Goal: Information Seeking & Learning: Learn about a topic

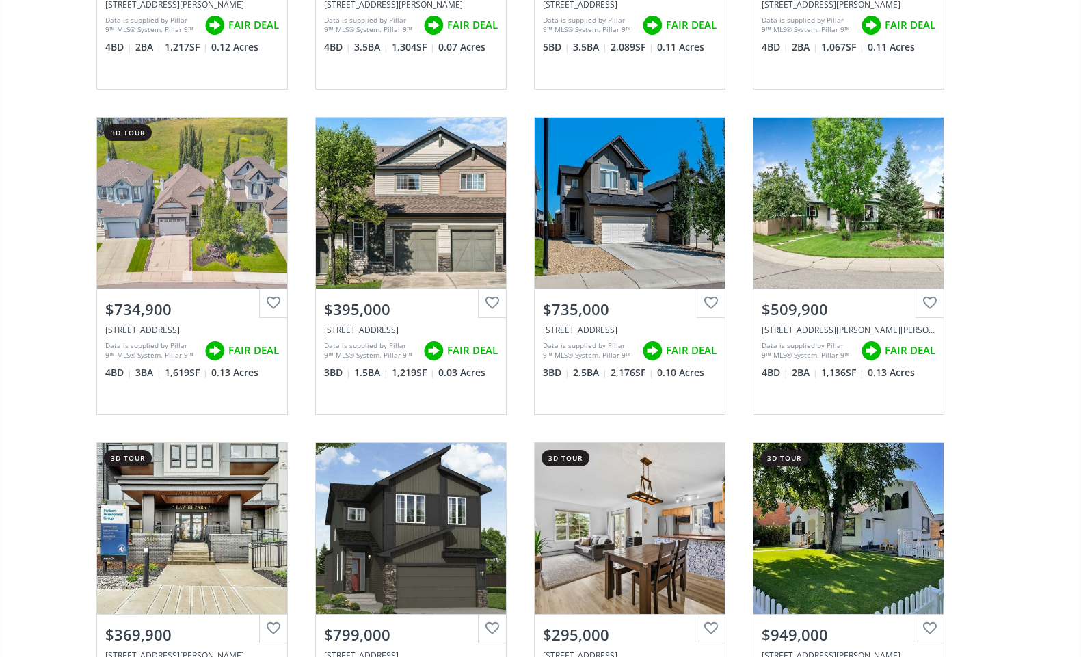
scroll to position [3321, 0]
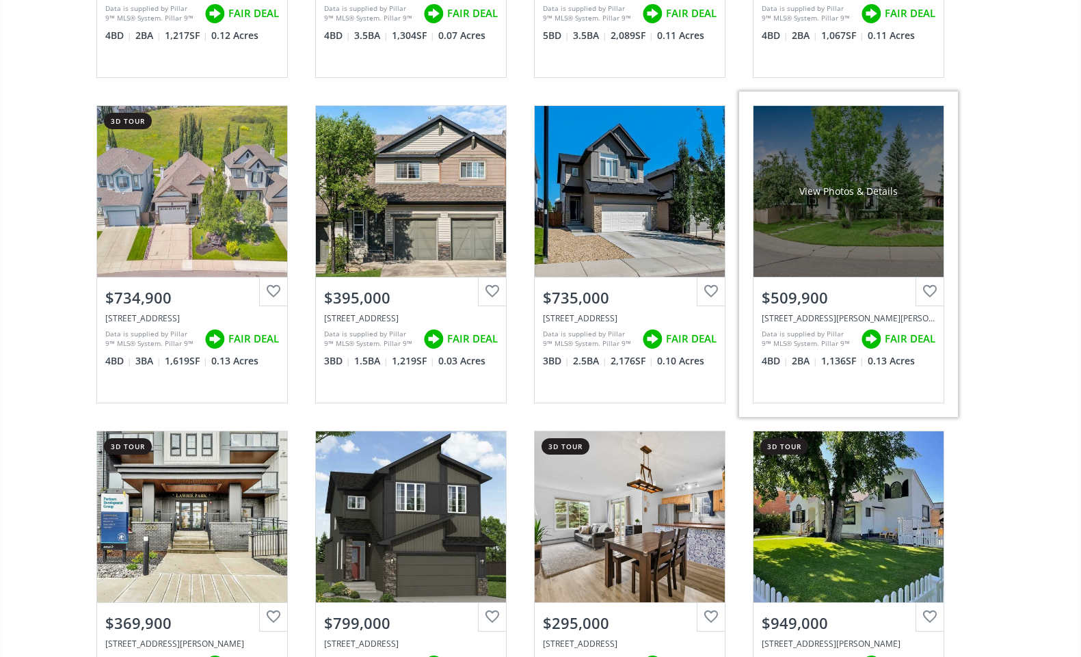
click at [844, 218] on div "View Photos & Details" at bounding box center [848, 191] width 190 height 171
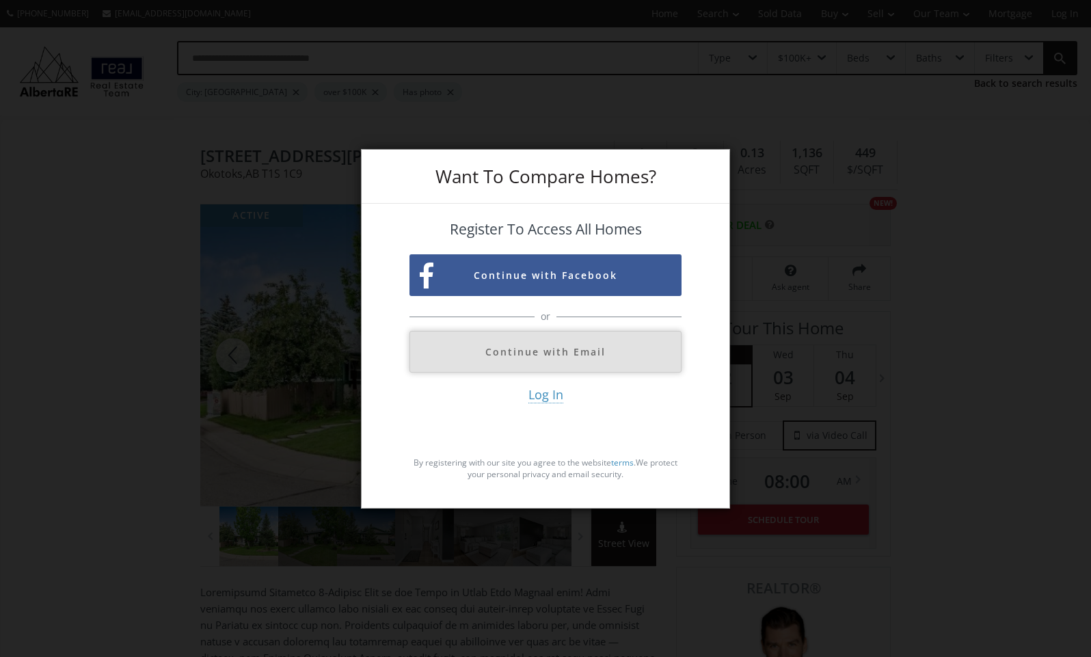
click at [519, 350] on button "Continue with Email" at bounding box center [545, 352] width 272 height 42
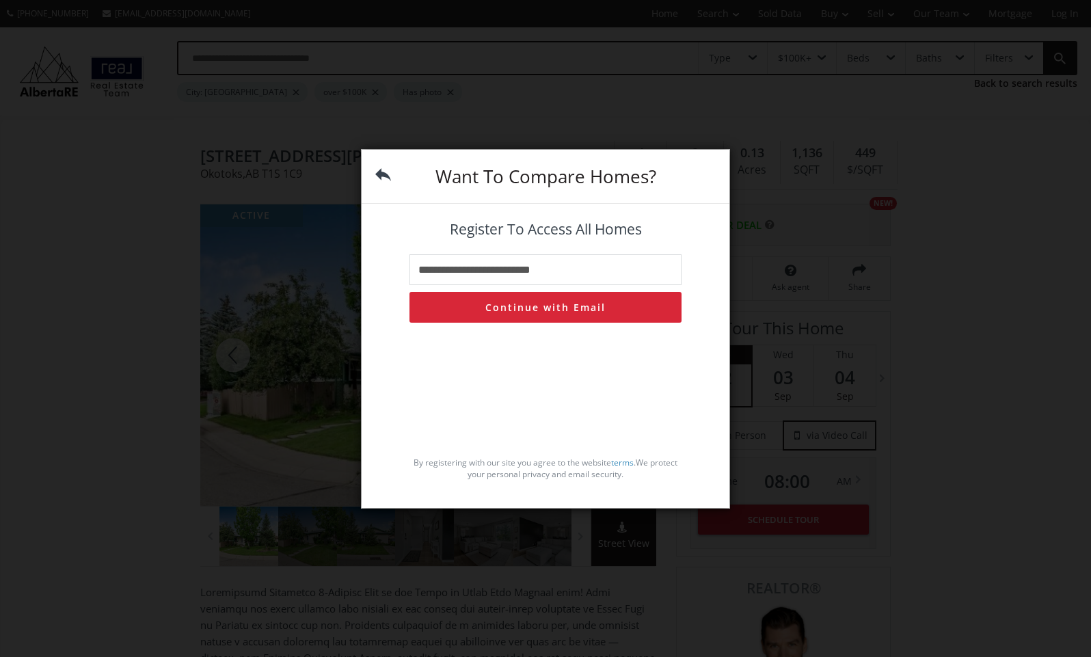
type input "**********"
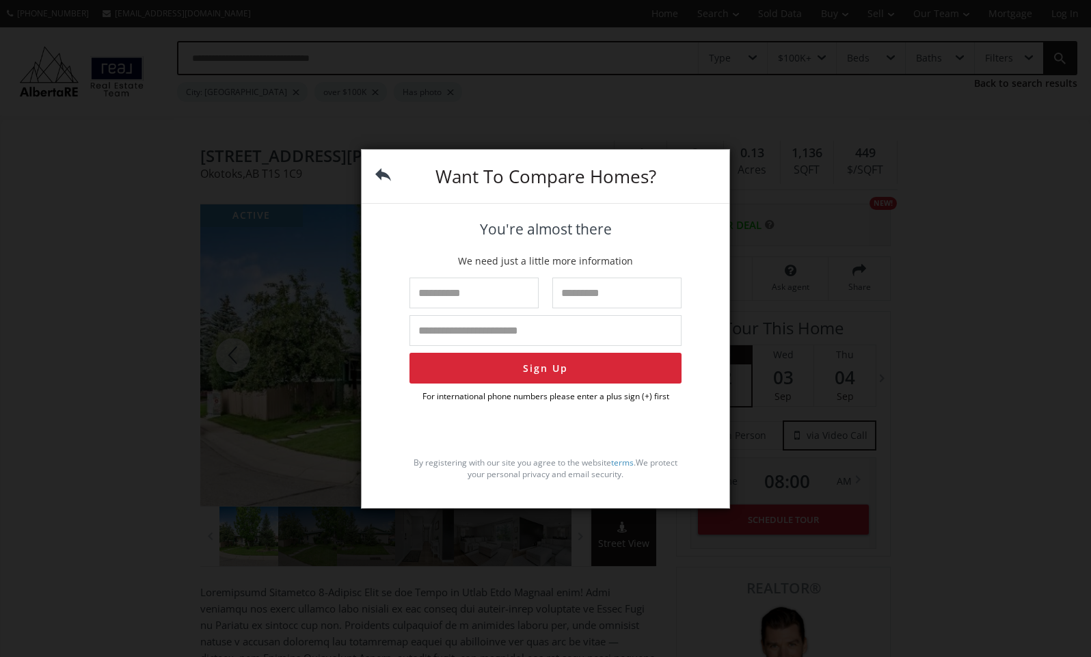
click at [193, 290] on div "Want To Compare Homes? You're almost there We need just a little more informati…" at bounding box center [545, 328] width 1091 height 657
click at [381, 173] on img at bounding box center [383, 175] width 16 height 16
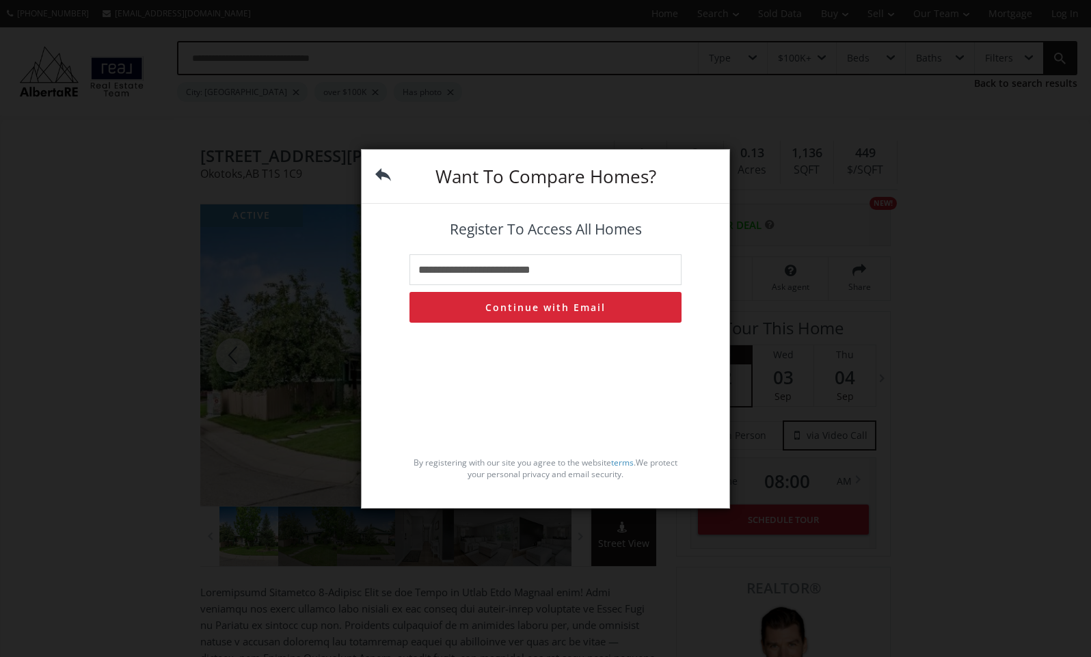
click at [381, 173] on img at bounding box center [383, 175] width 16 height 16
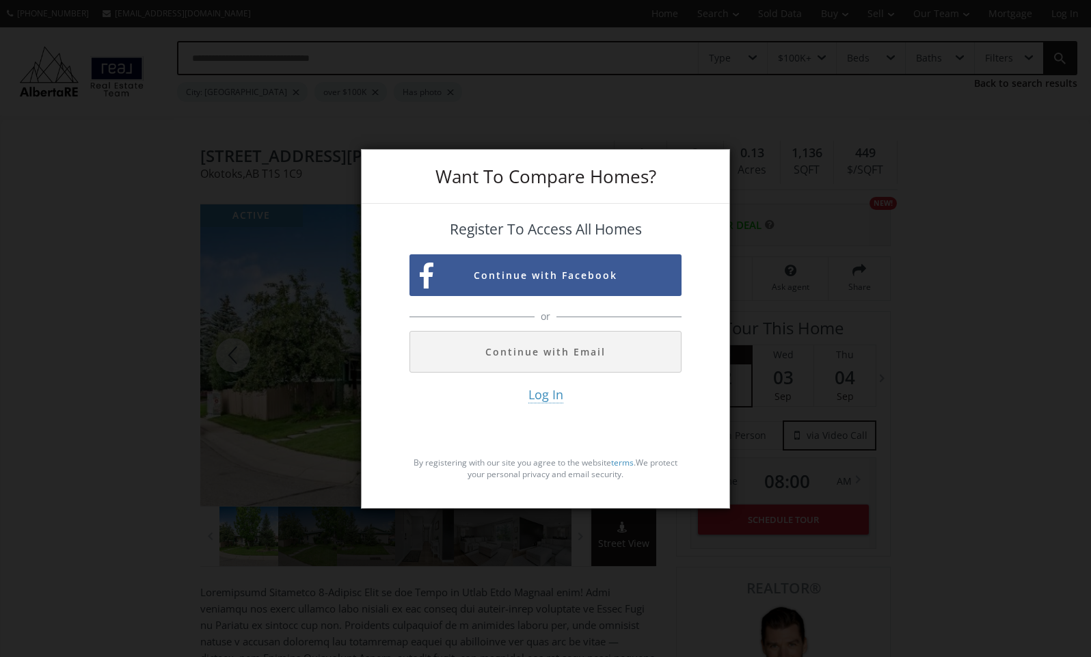
click at [882, 244] on div "Want To Compare Homes? Register To Access All Homes Continue with Facebook or C…" at bounding box center [545, 328] width 1091 height 657
click at [153, 254] on div "Want To Compare Homes? Register To Access All Homes Continue with Facebook or C…" at bounding box center [545, 328] width 1091 height 657
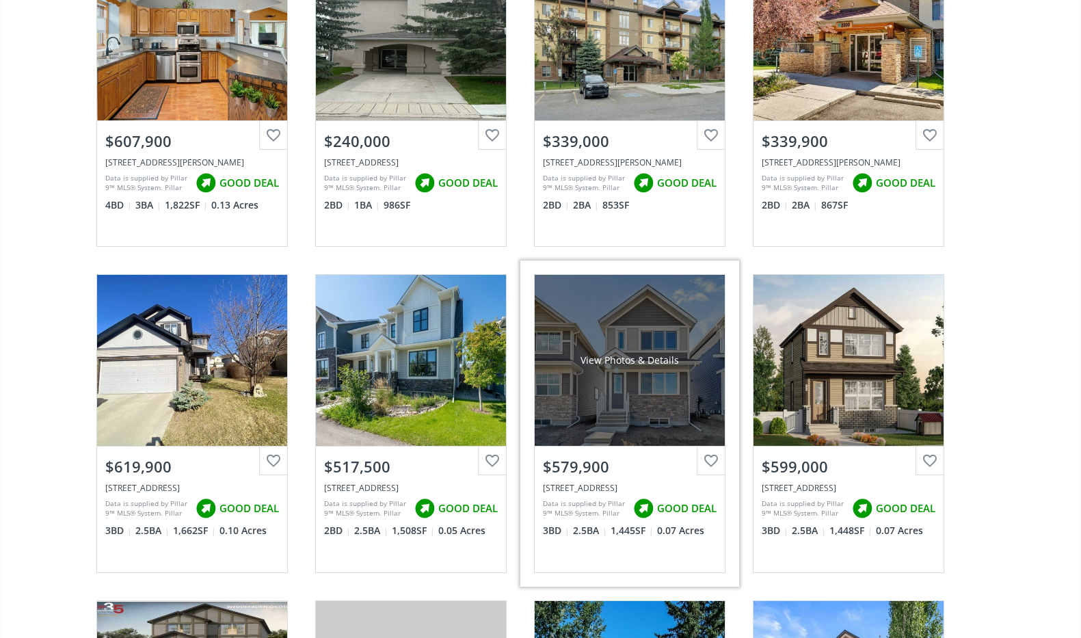
scroll to position [1194, 0]
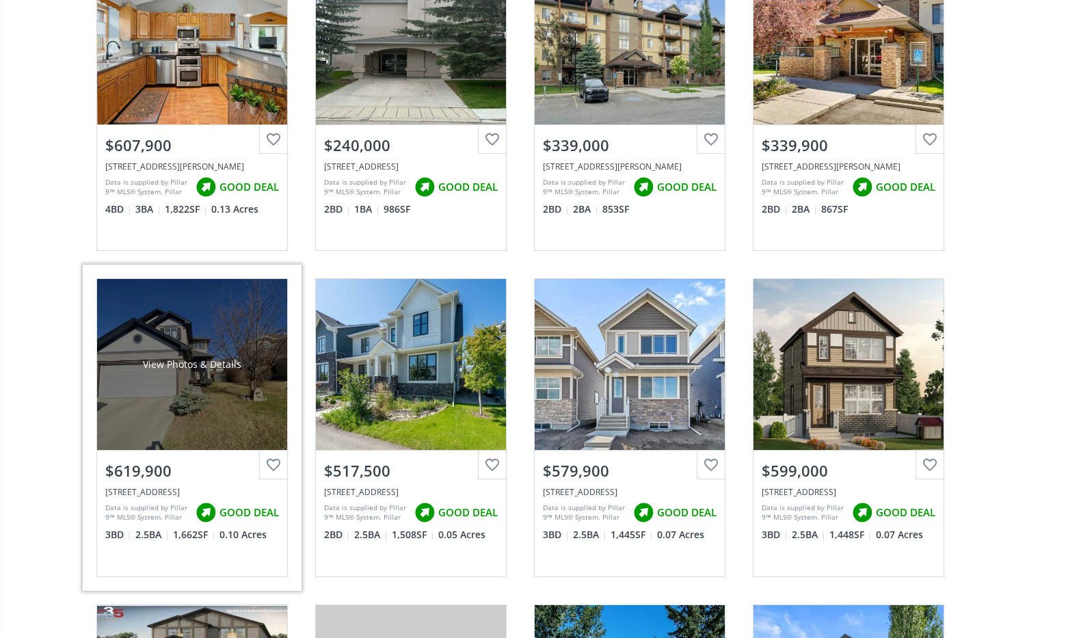
click at [161, 410] on div "View Photos & Details" at bounding box center [192, 364] width 190 height 171
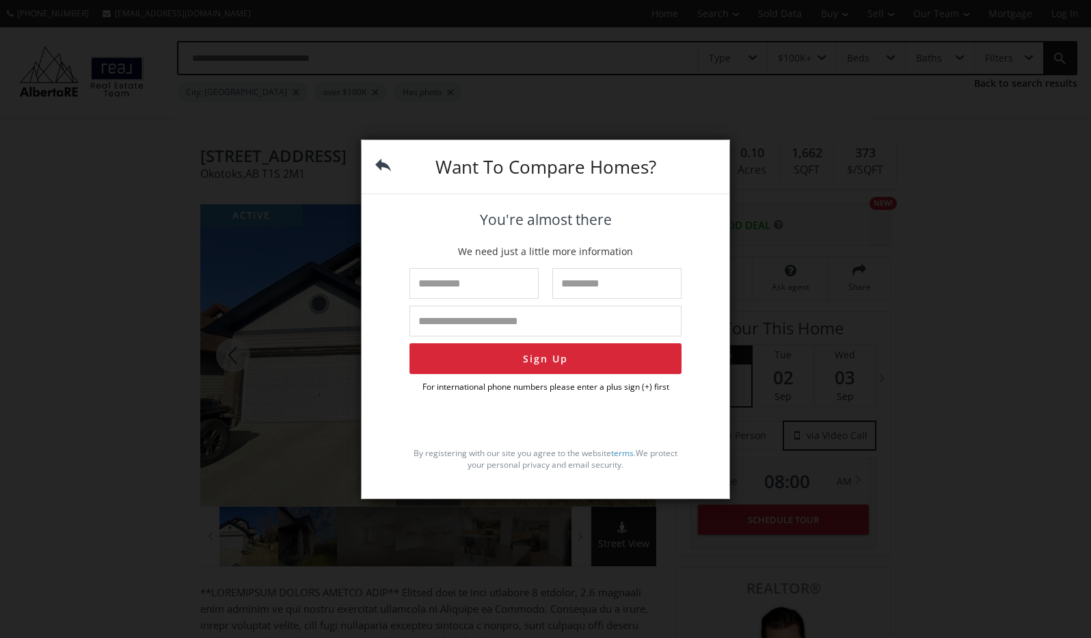
click at [235, 269] on div "Want To Compare Homes? You're almost there We need just a little more informati…" at bounding box center [545, 319] width 1091 height 638
click at [377, 165] on img at bounding box center [383, 165] width 16 height 16
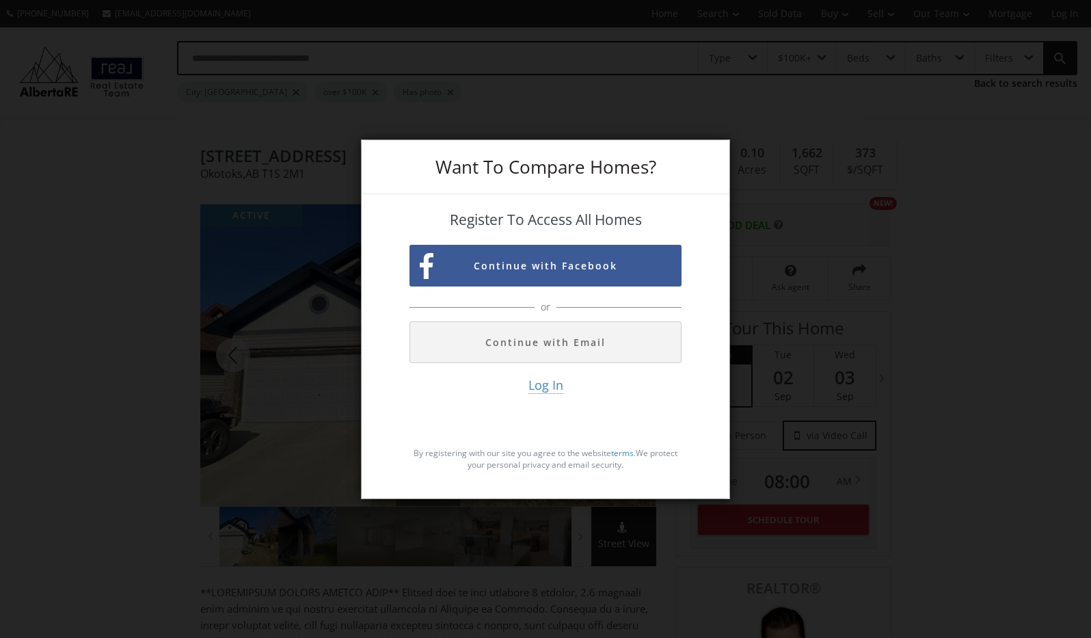
click at [273, 247] on div "Want To Compare Homes? Register To Access All Homes Continue with Facebook or C…" at bounding box center [545, 319] width 1091 height 638
